Goal: Task Accomplishment & Management: Use online tool/utility

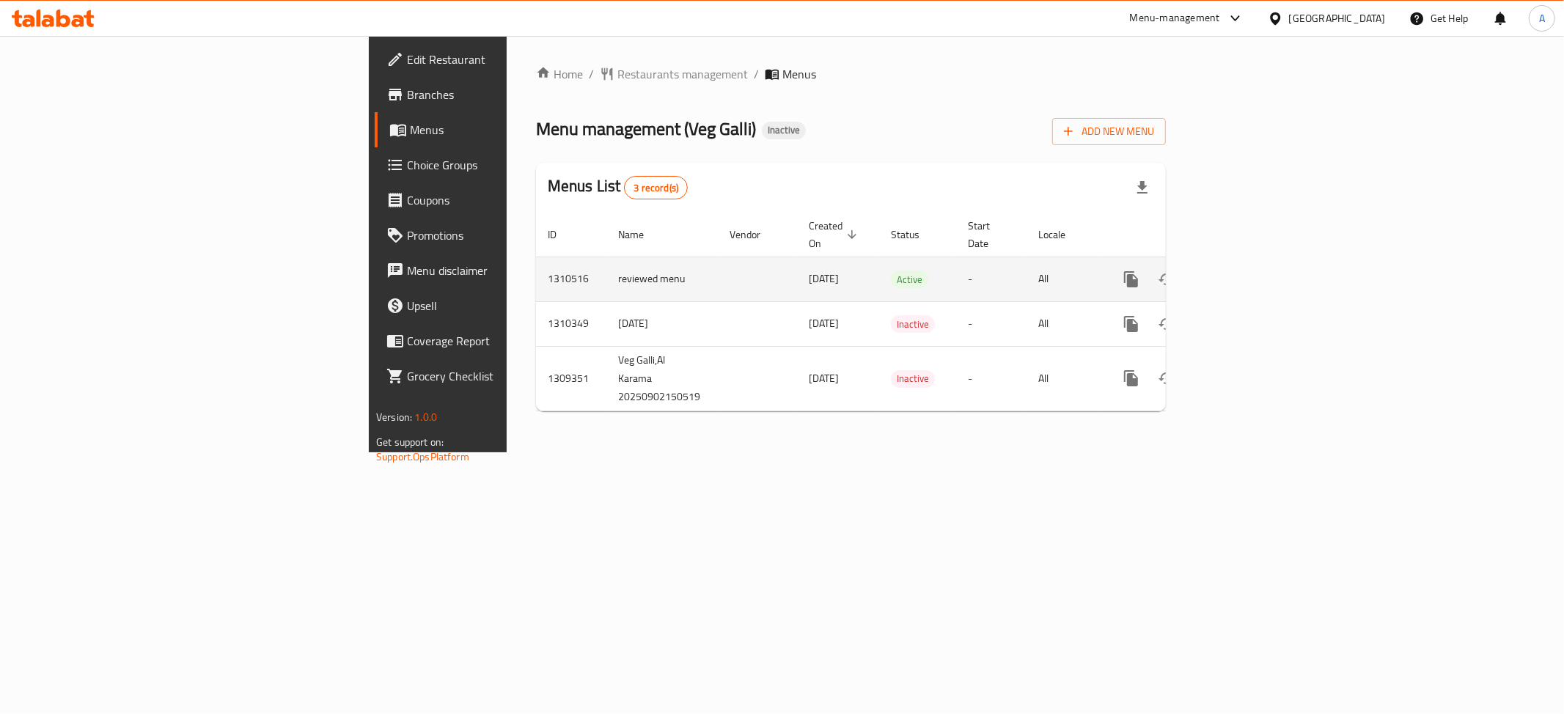
click at [1246, 271] on icon "enhanced table" at bounding box center [1237, 280] width 18 height 18
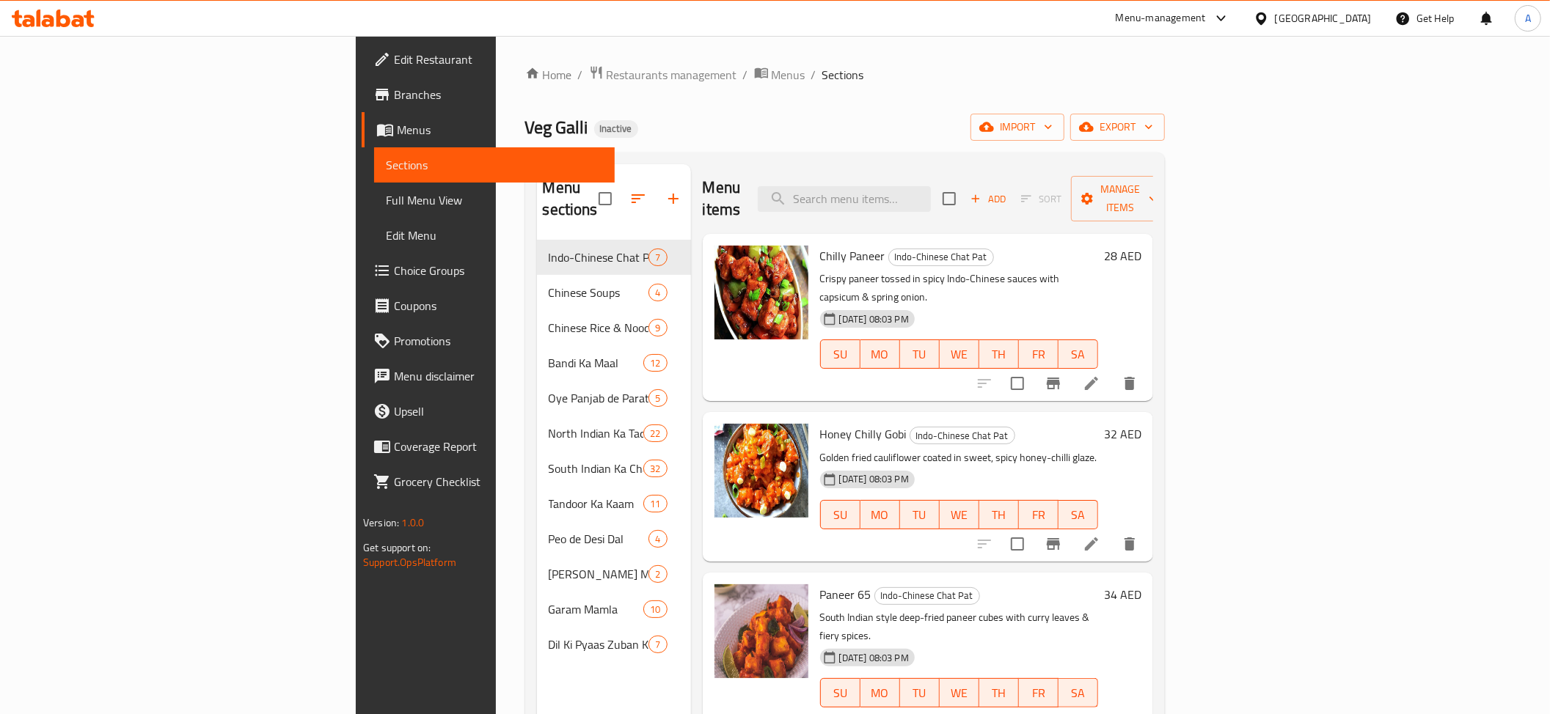
click at [386, 191] on span "Full Menu View" at bounding box center [494, 200] width 217 height 18
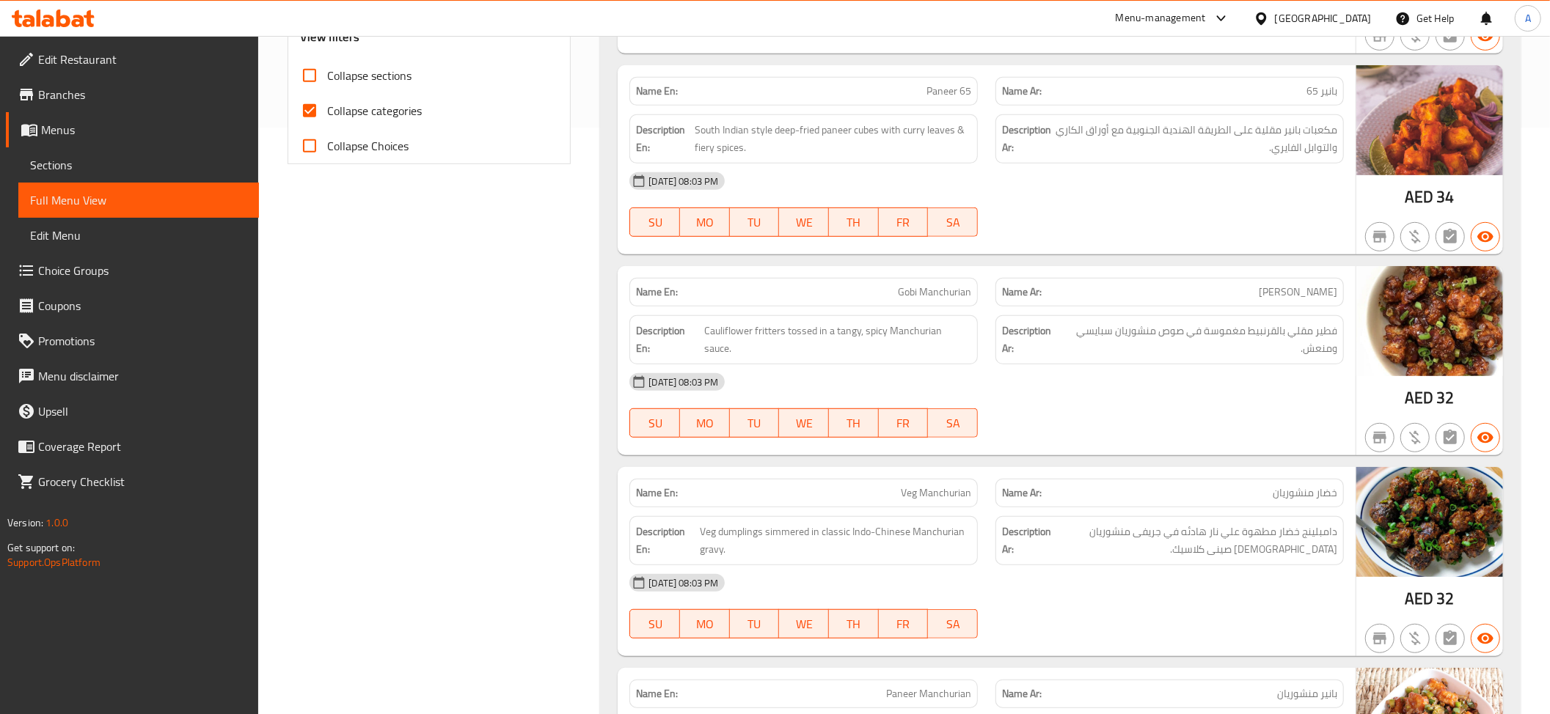
scroll to position [257, 0]
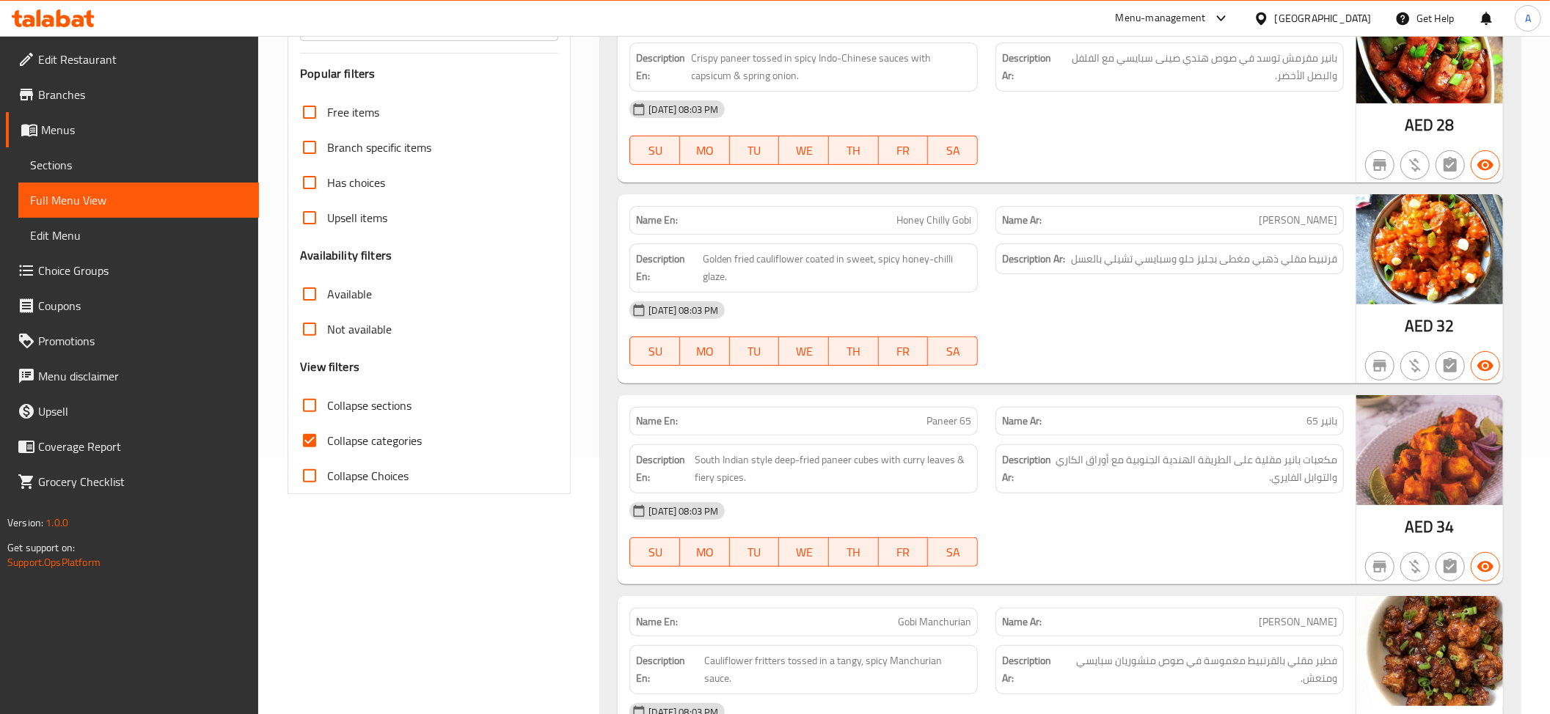
click at [375, 403] on span "Collapse sections" at bounding box center [369, 406] width 84 height 18
click at [327, 403] on input "Collapse sections" at bounding box center [309, 405] width 35 height 35
checkbox input "true"
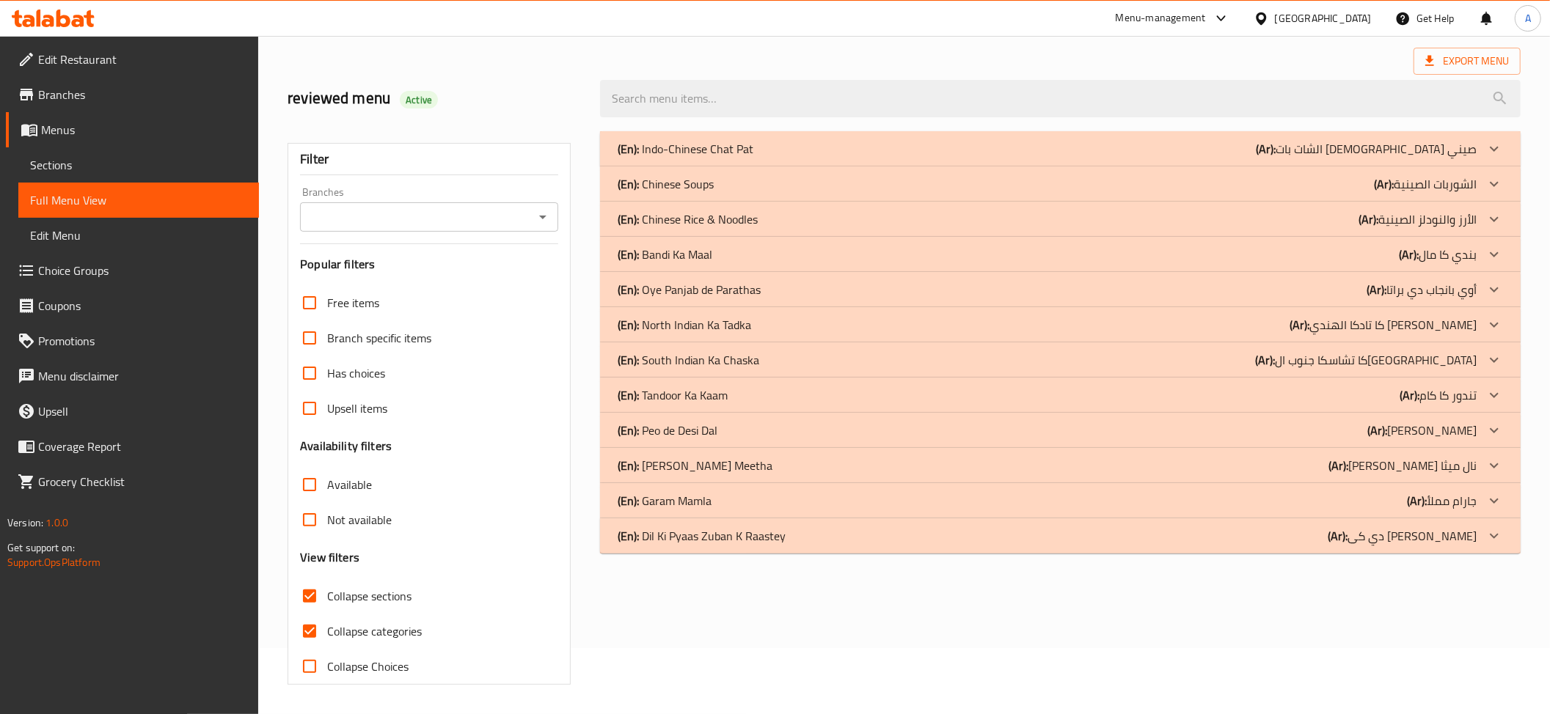
scroll to position [159, 0]
click at [367, 623] on span "Collapse categories" at bounding box center [374, 632] width 95 height 18
click at [327, 614] on input "Collapse categories" at bounding box center [309, 631] width 35 height 35
checkbox input "false"
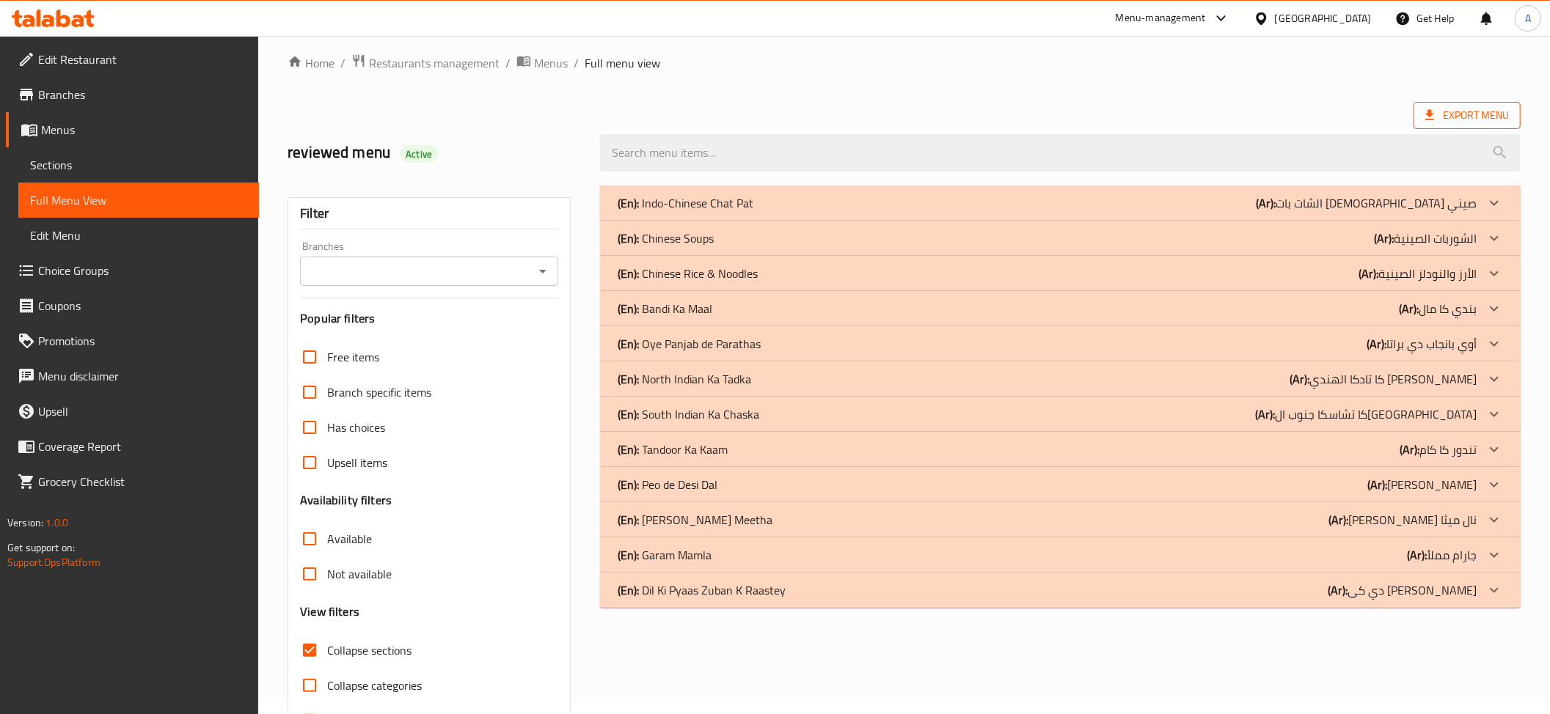
scroll to position [1, 0]
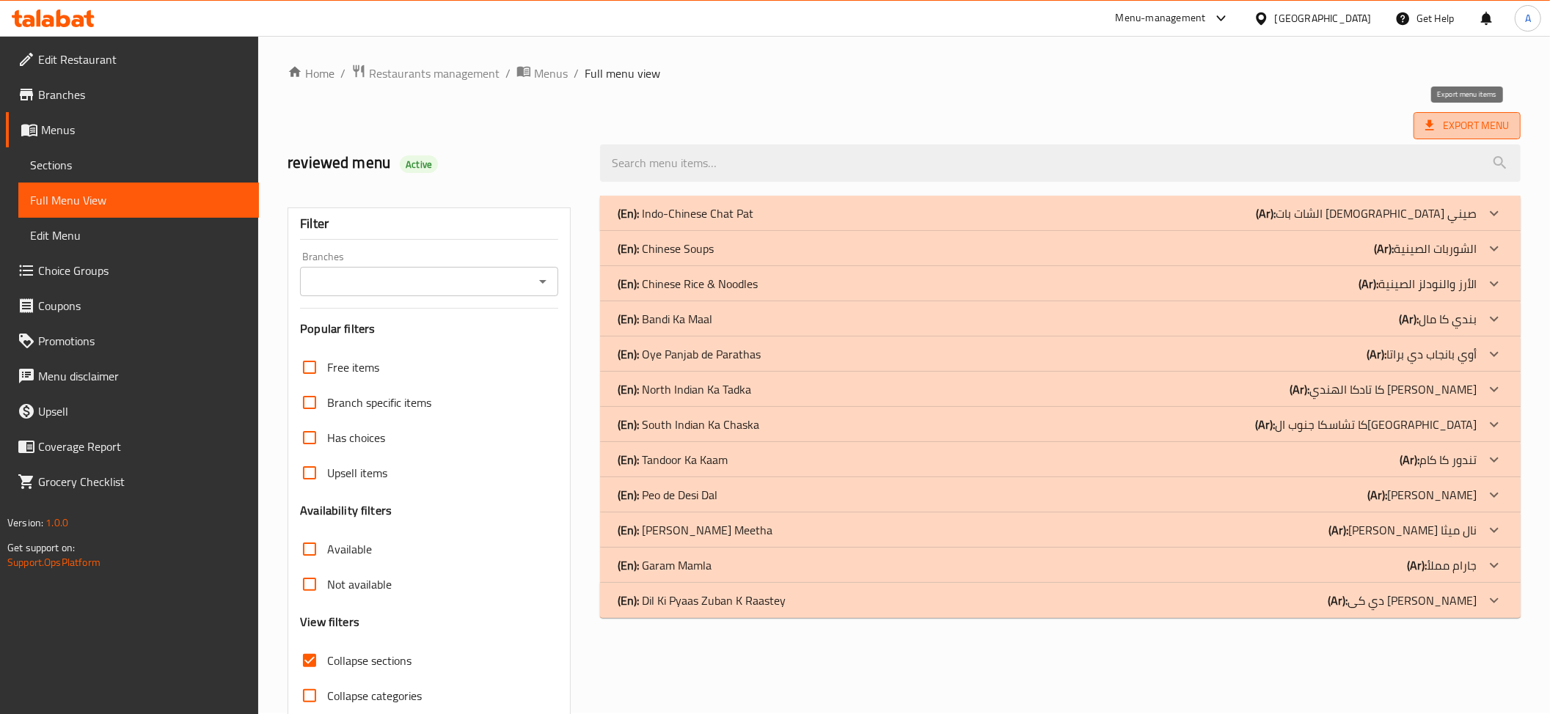
click at [1447, 131] on span "Export Menu" at bounding box center [1467, 126] width 84 height 18
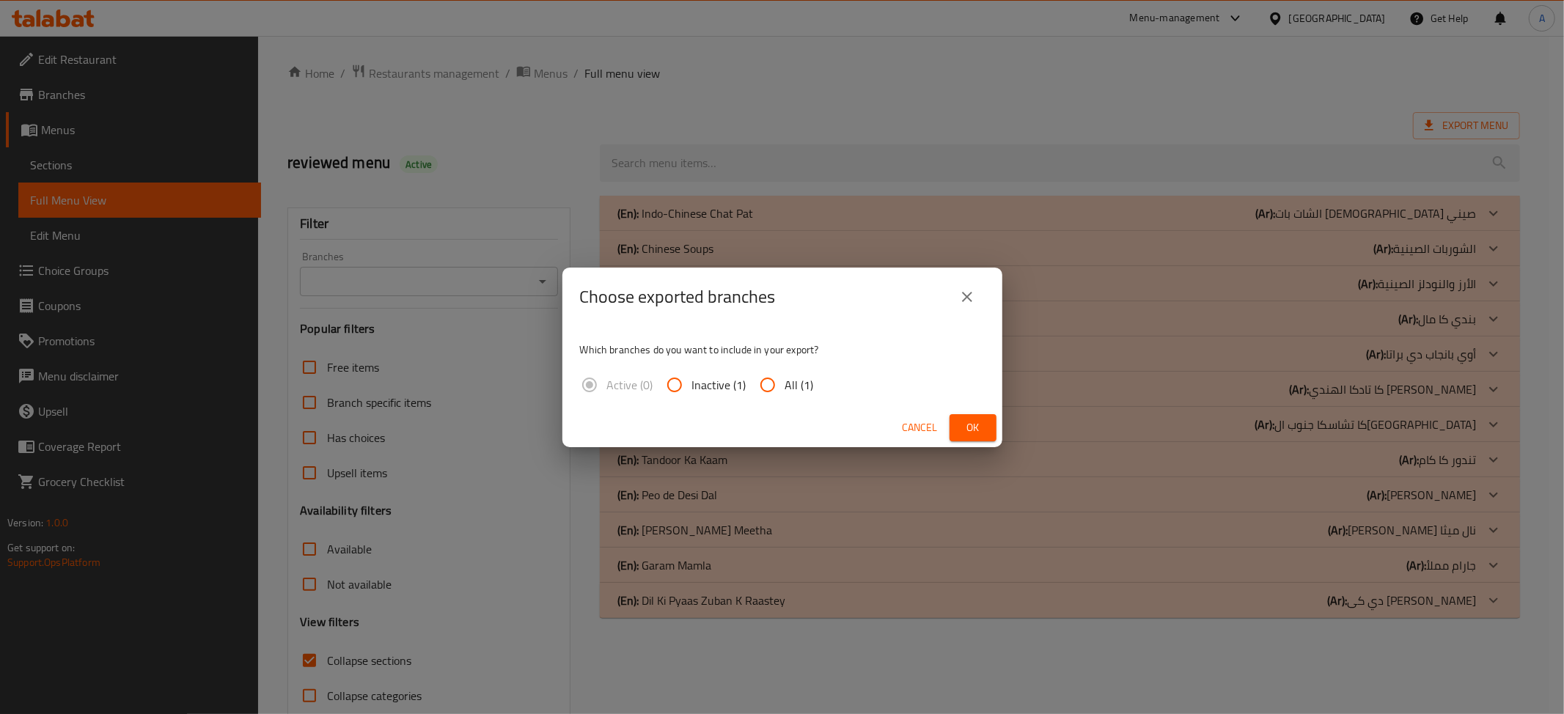
click at [804, 390] on span "All (1)" at bounding box center [799, 385] width 29 height 18
click at [785, 390] on input "All (1)" at bounding box center [767, 384] width 35 height 35
radio input "true"
click at [980, 421] on span "Ok" at bounding box center [972, 428] width 23 height 18
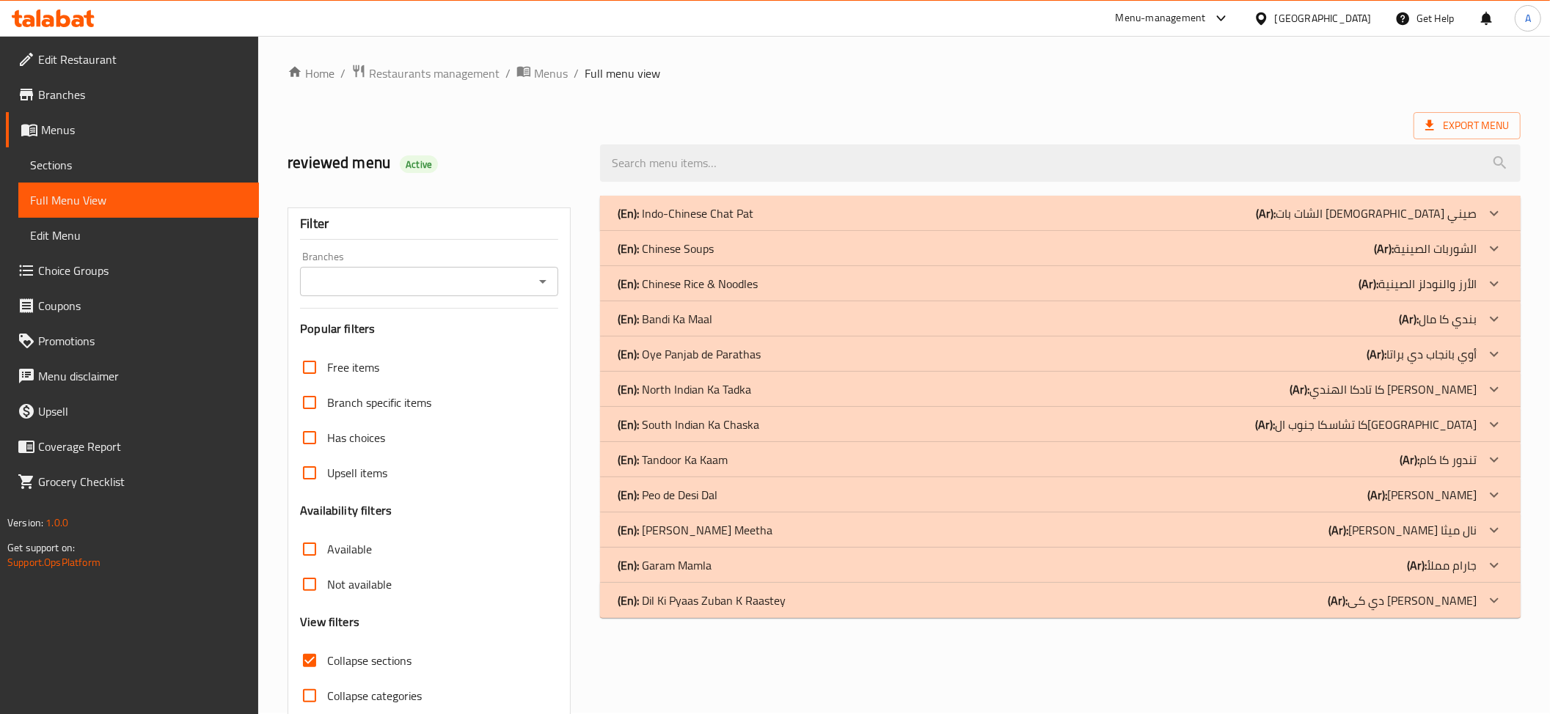
drag, startPoint x: 368, startPoint y: 659, endPoint x: 474, endPoint y: 283, distance: 390.0
click at [367, 659] on span "Collapse sections" at bounding box center [369, 661] width 84 height 18
click at [327, 659] on input "Collapse sections" at bounding box center [309, 660] width 35 height 35
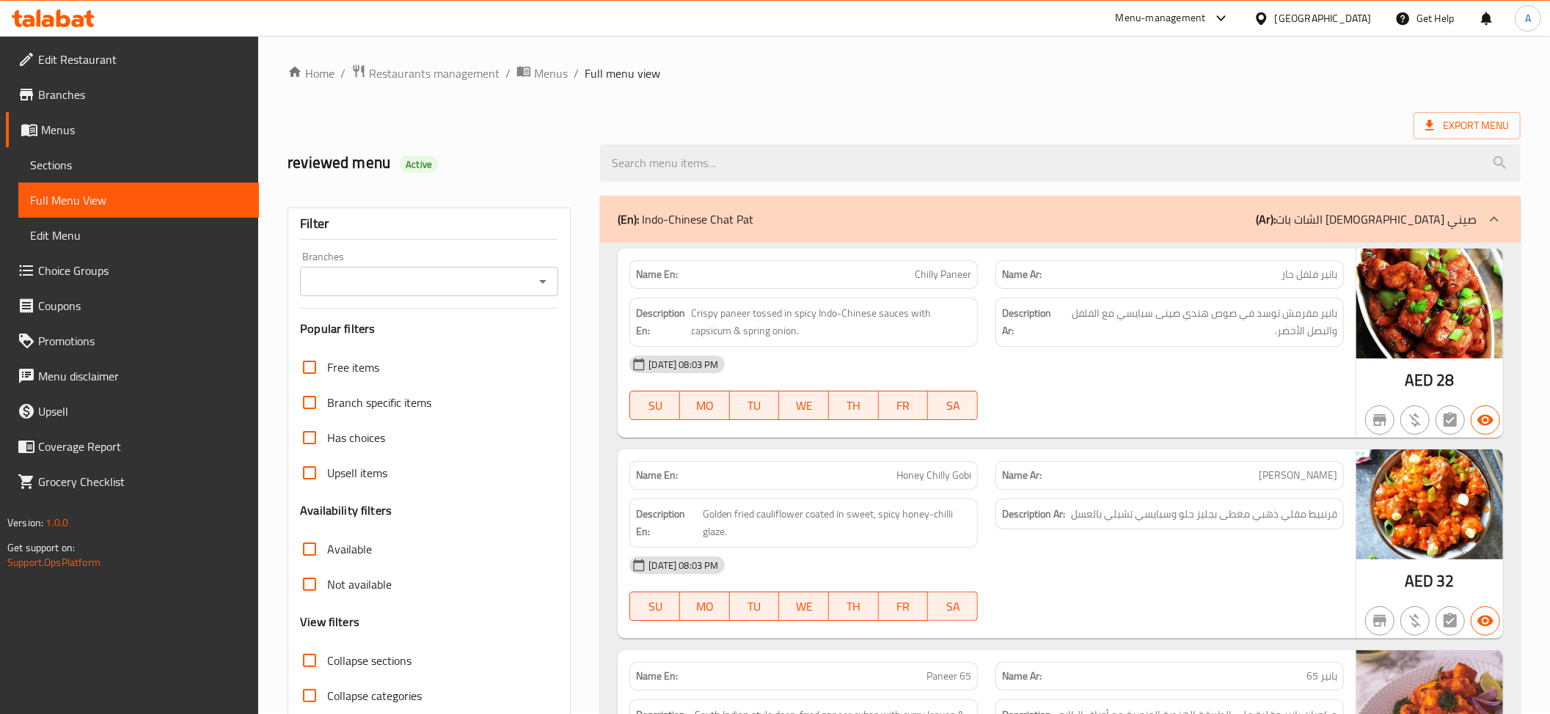
click at [418, 153] on h2 "reviewed menu Active" at bounding box center [434, 163] width 295 height 22
copy h2 "reviewed menu"
click at [421, 157] on div "Active" at bounding box center [419, 164] width 38 height 18
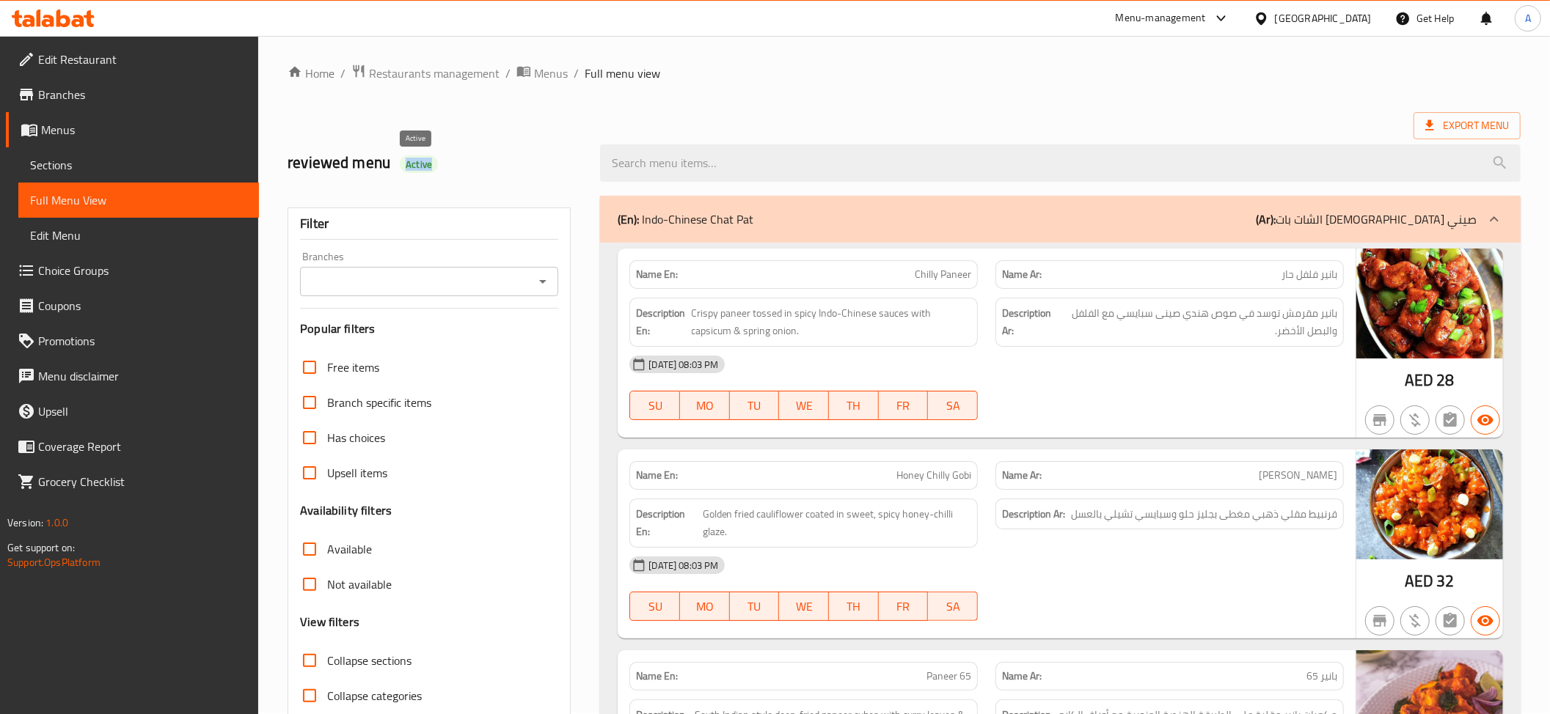
click at [421, 157] on div "Active" at bounding box center [419, 164] width 38 height 18
copy span "Active"
click at [343, 664] on span "Collapse sections" at bounding box center [369, 661] width 84 height 18
click at [327, 664] on input "Collapse sections" at bounding box center [309, 660] width 35 height 35
checkbox input "true"
